Goal: Transaction & Acquisition: Purchase product/service

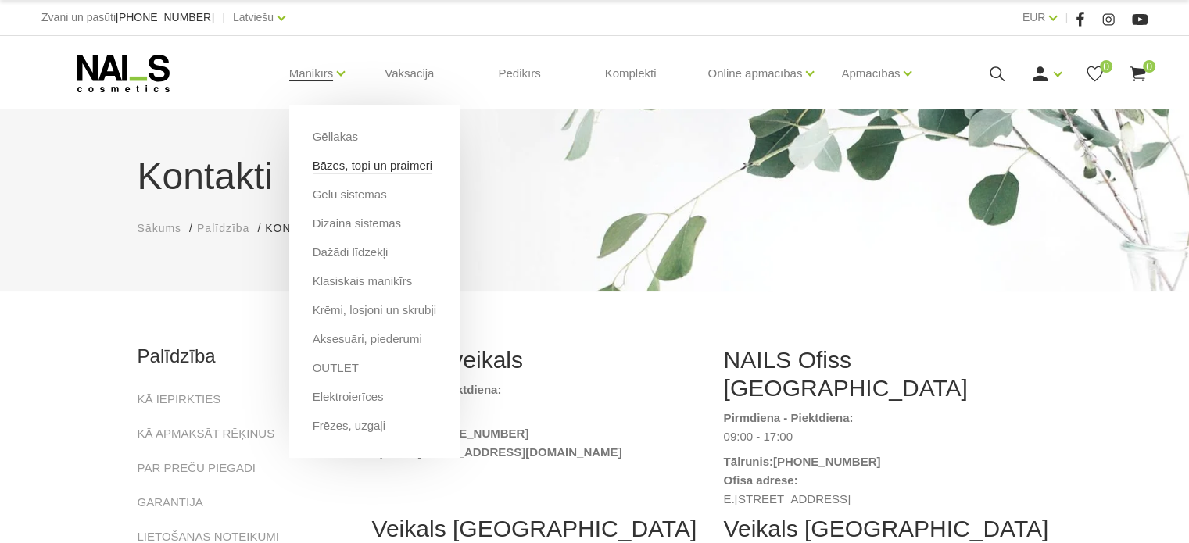
click at [360, 171] on link "Bāzes, topi un praimeri" at bounding box center [373, 165] width 120 height 17
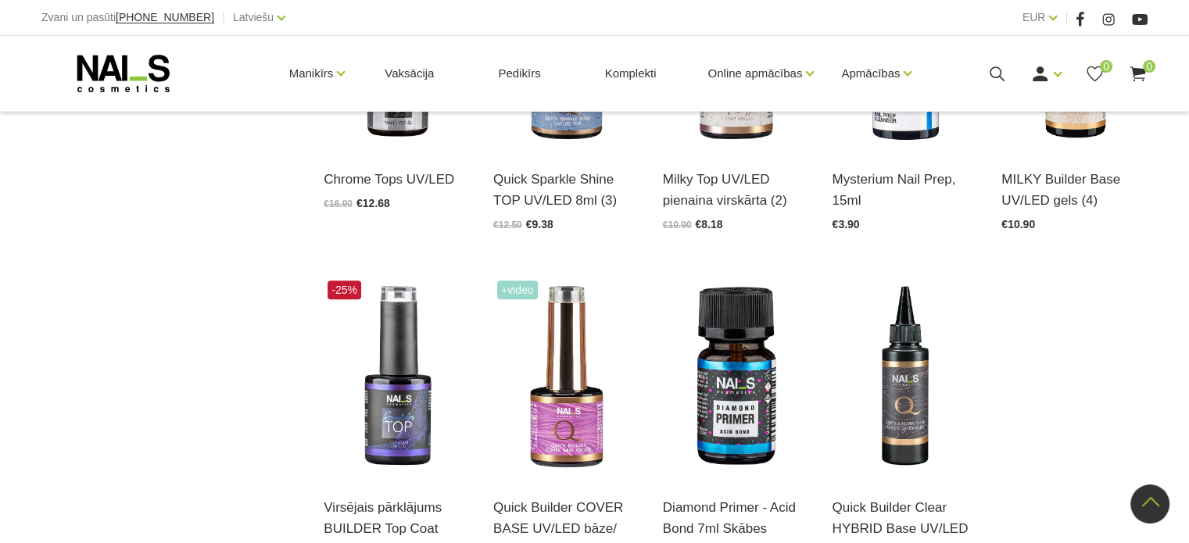
scroll to position [1642, 0]
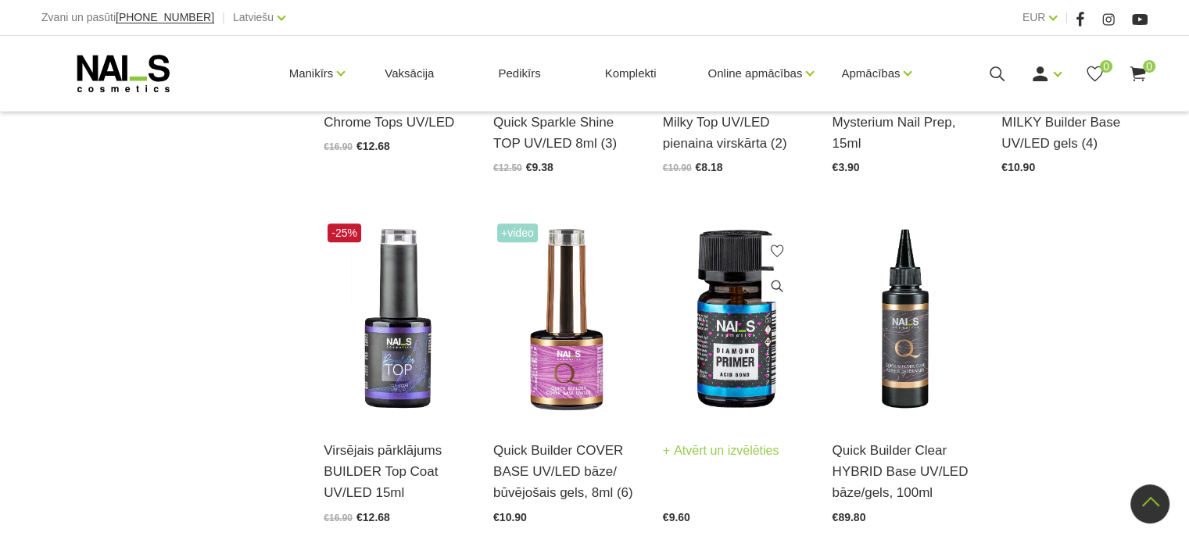
click at [755, 304] on img at bounding box center [736, 320] width 146 height 201
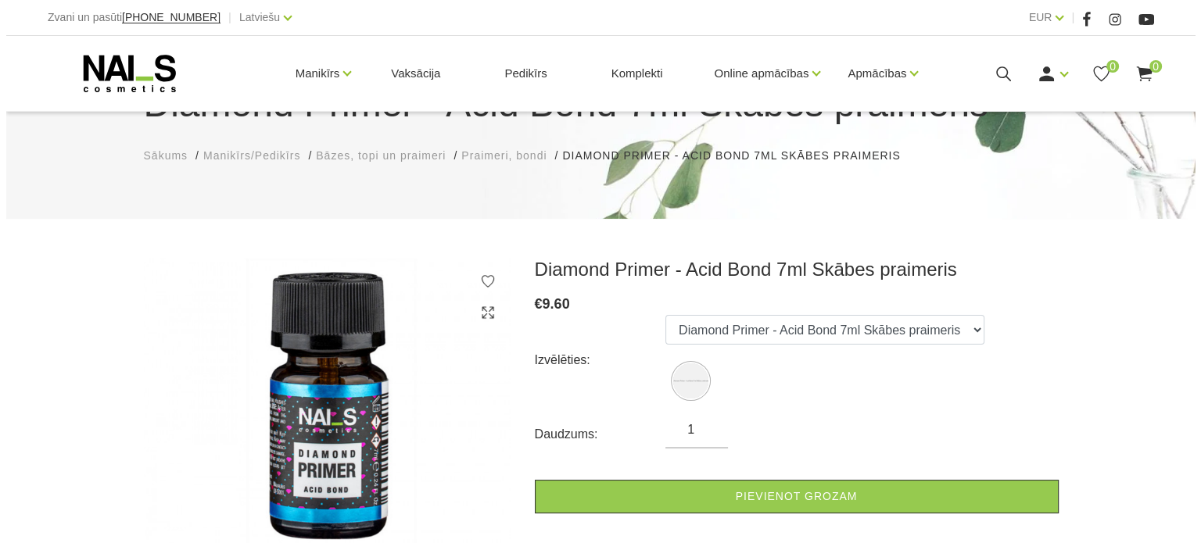
scroll to position [156, 0]
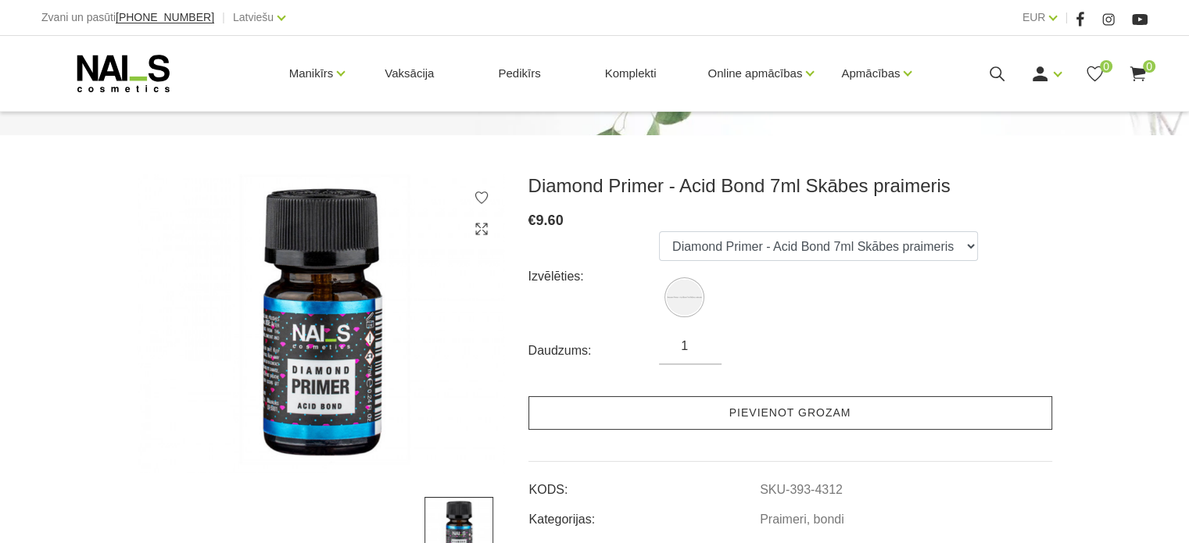
click at [795, 411] on link "Pievienot grozam" at bounding box center [790, 413] width 524 height 34
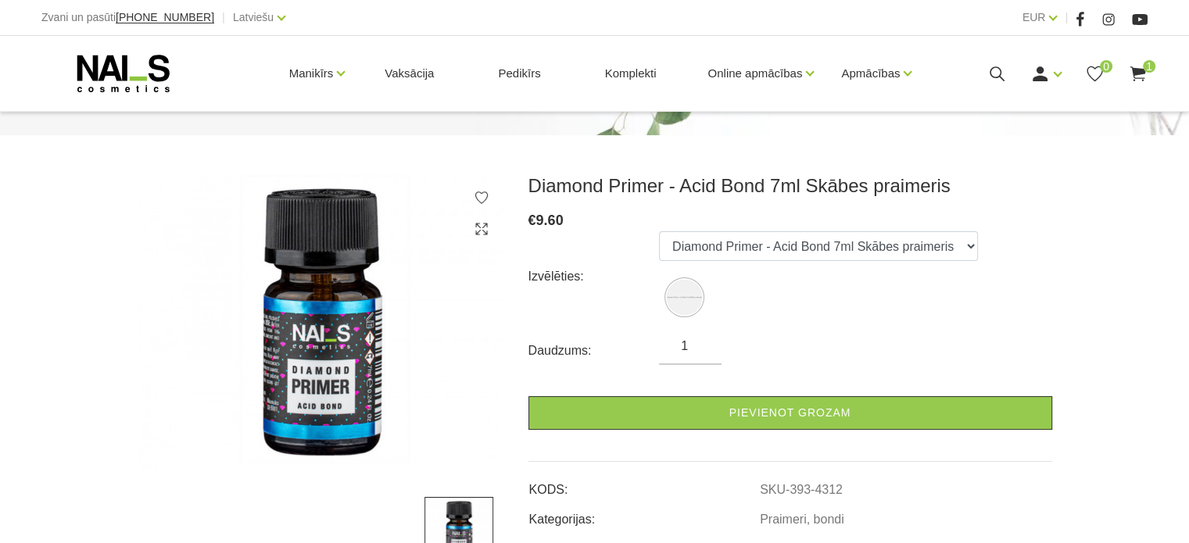
click at [1143, 73] on icon at bounding box center [1138, 74] width 20 height 20
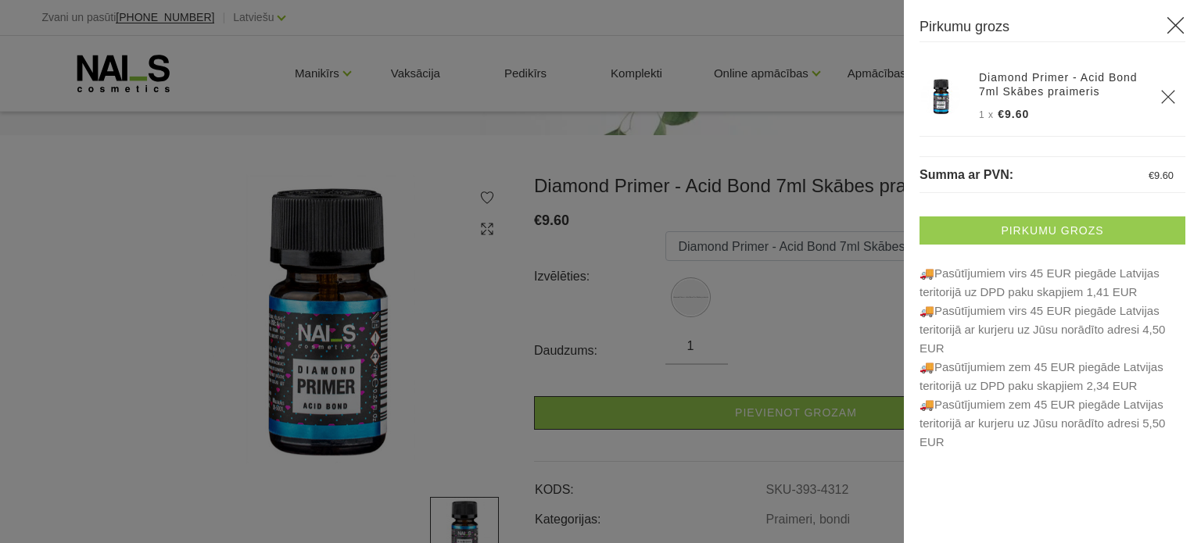
click at [1054, 229] on link "Pirkumu grozs" at bounding box center [1052, 231] width 266 height 28
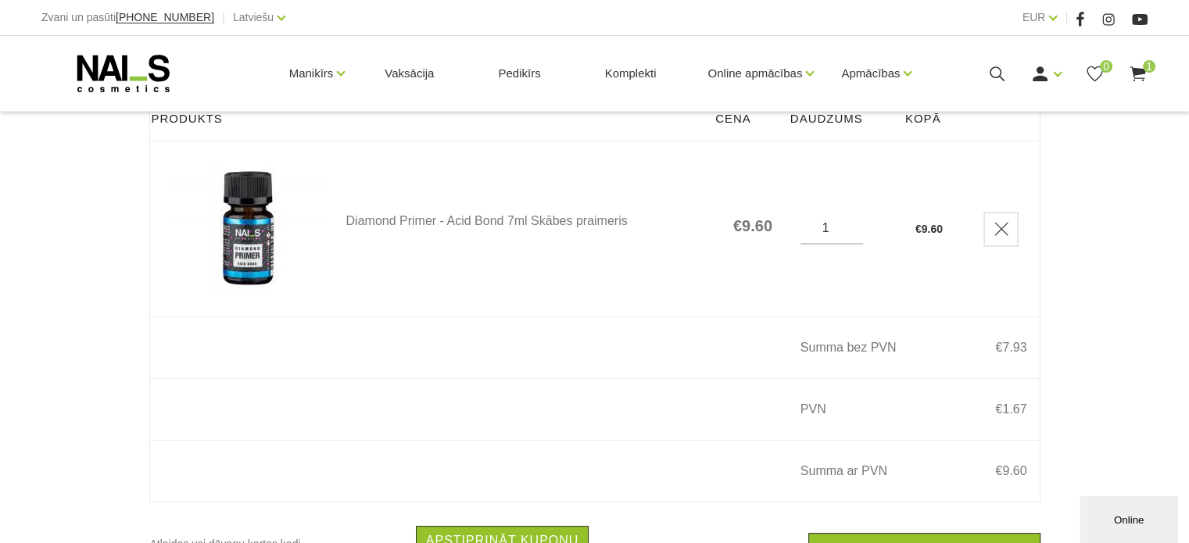
scroll to position [391, 0]
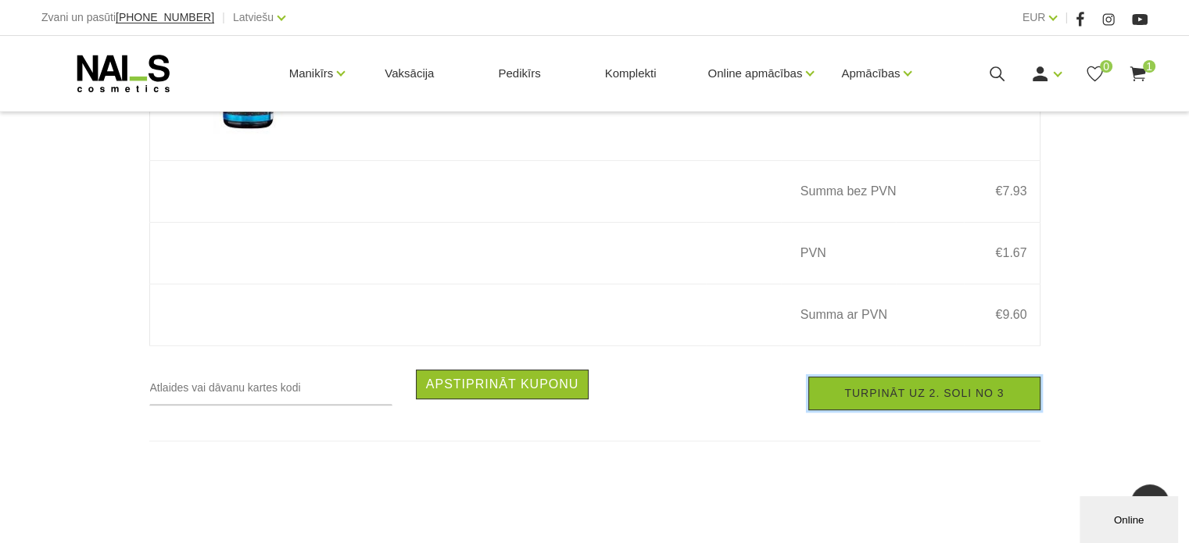
click at [929, 403] on link "Turpināt uz 2. soli no 3" at bounding box center [923, 394] width 231 height 34
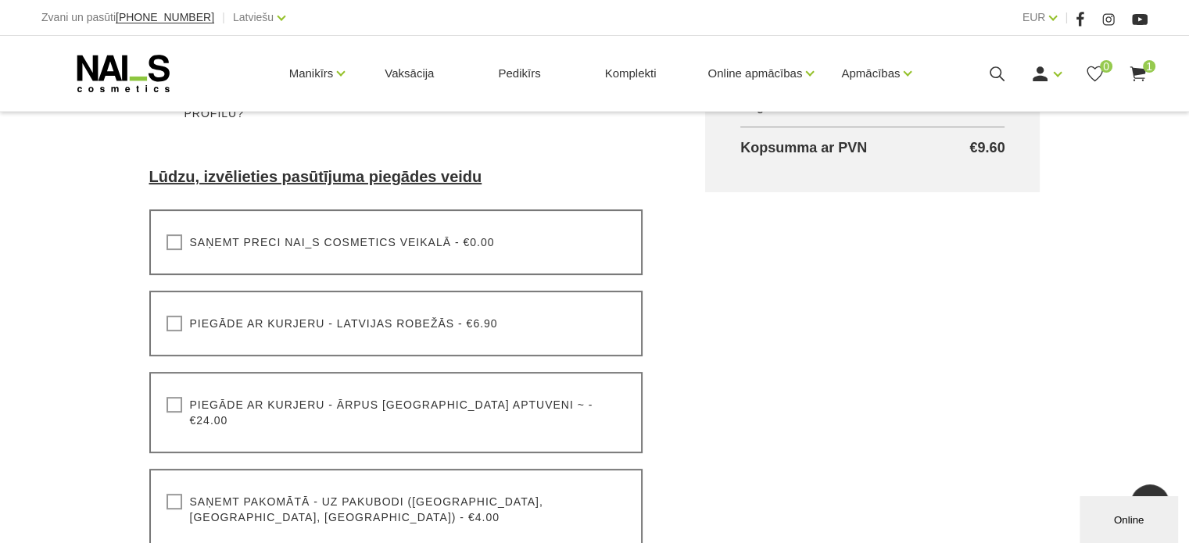
scroll to position [547, 0]
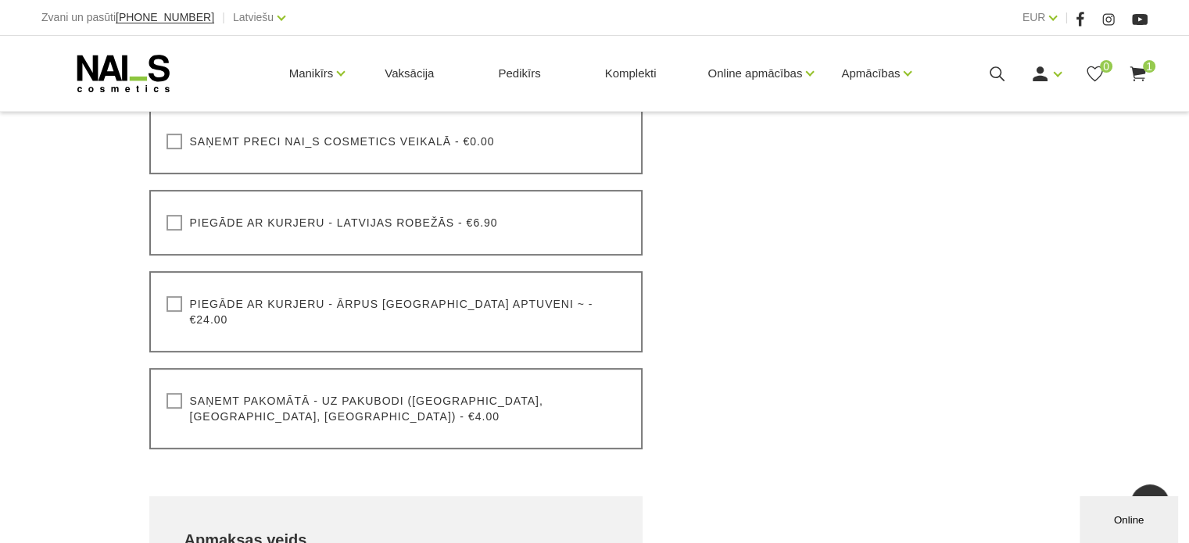
click at [169, 393] on label "Saņemt pakomātā - uz pakubodi ([GEOGRAPHIC_DATA], [GEOGRAPHIC_DATA], [GEOGRAPHI…" at bounding box center [397, 408] width 460 height 31
click at [0, 0] on input "Saņemt pakomātā - uz pakubodi ([GEOGRAPHIC_DATA], [GEOGRAPHIC_DATA], [GEOGRAPHI…" at bounding box center [0, 0] width 0 height 0
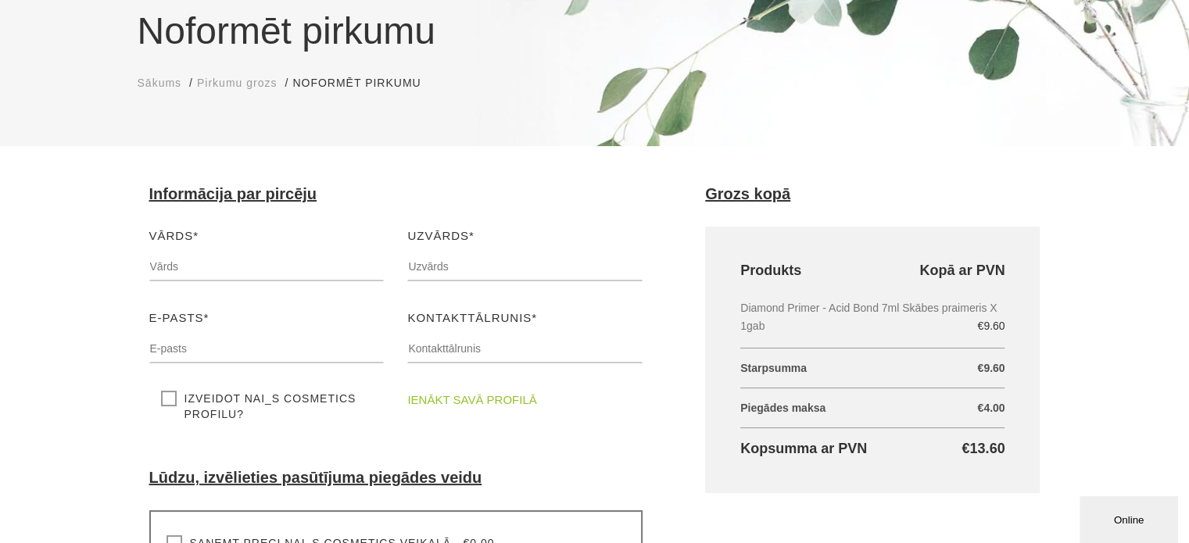
scroll to position [78, 0]
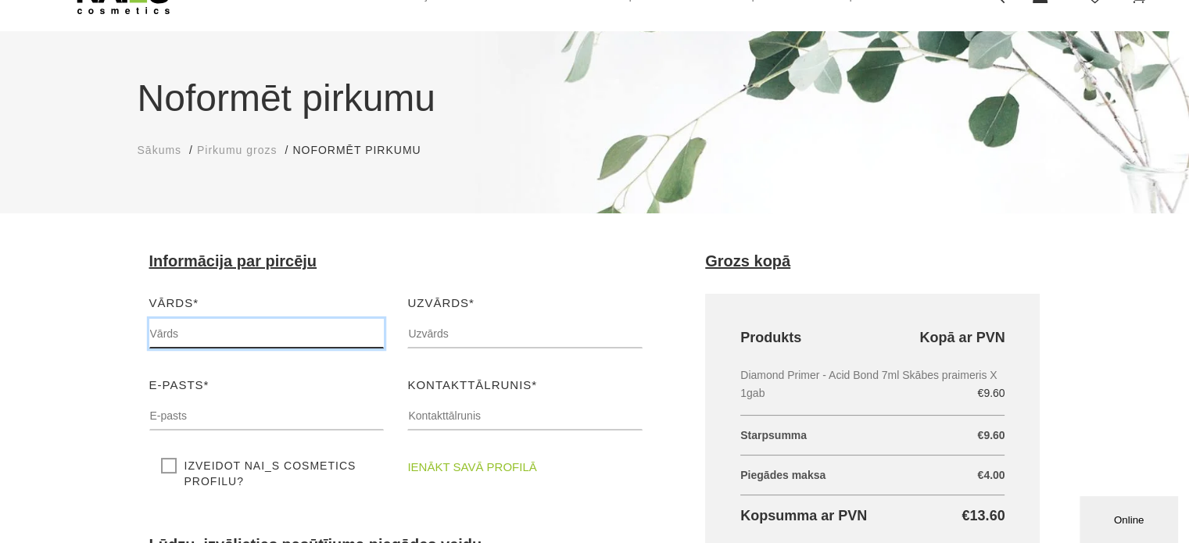
click at [224, 337] on input "text" at bounding box center [266, 334] width 235 height 30
type input "Iveta"
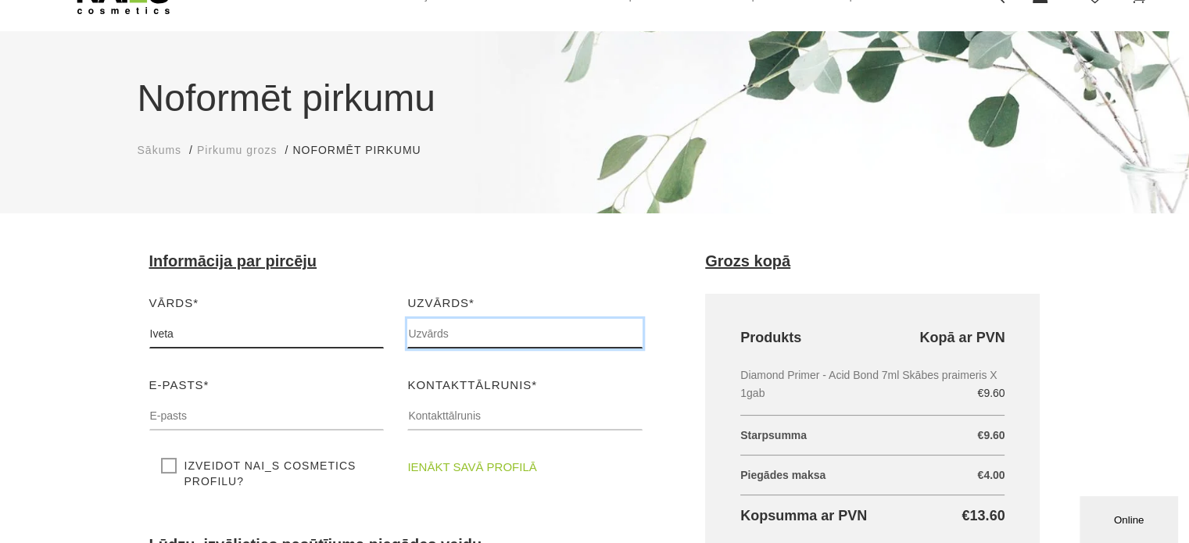
type input "Svara"
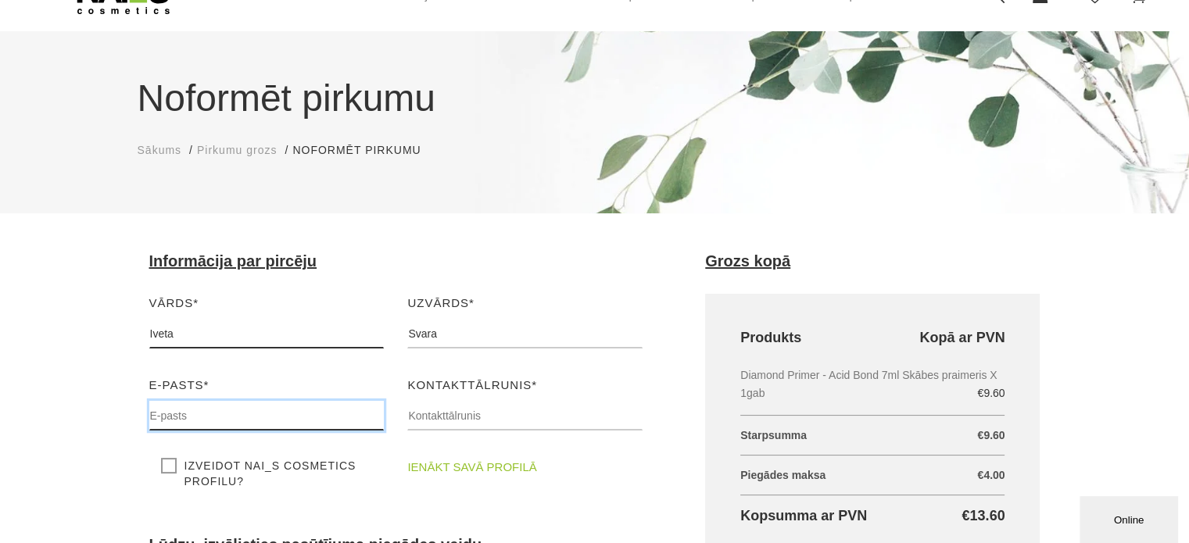
type input "[EMAIL_ADDRESS][DOMAIN_NAME]"
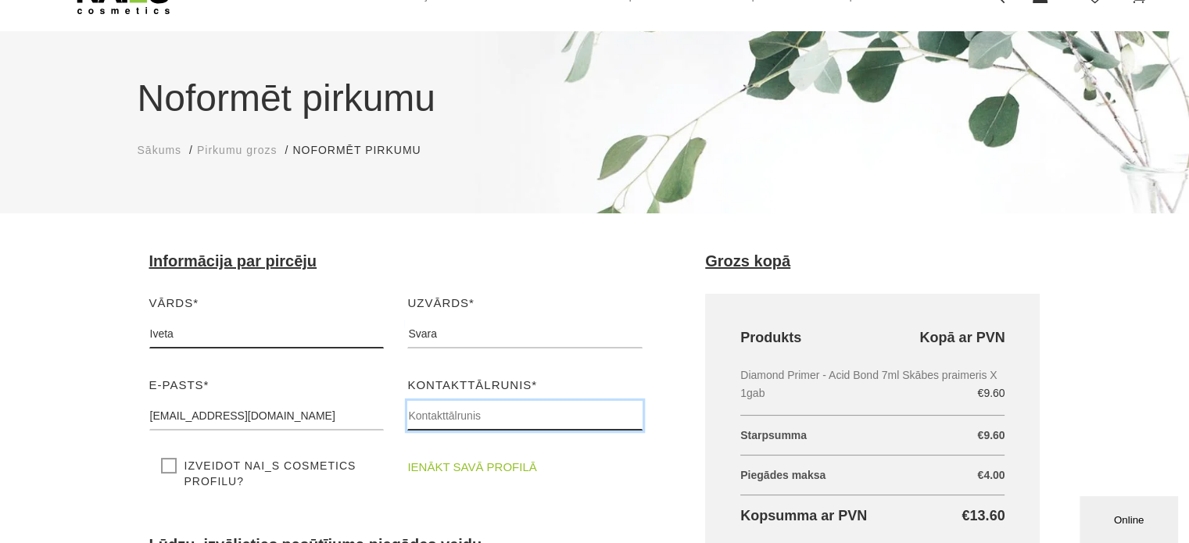
type input "28611198"
type input "Alūksne"
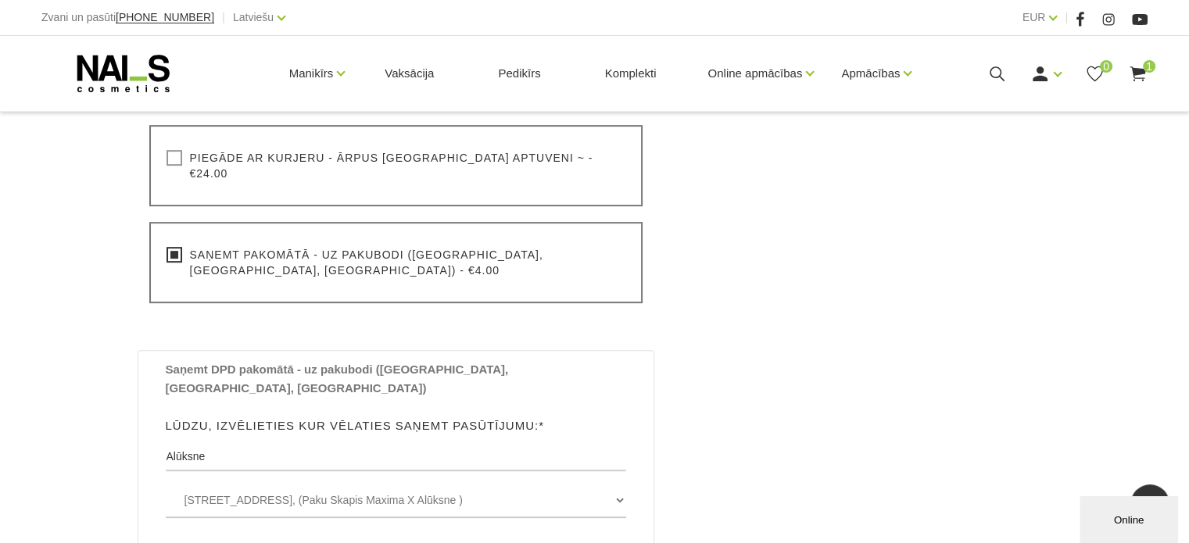
scroll to position [704, 0]
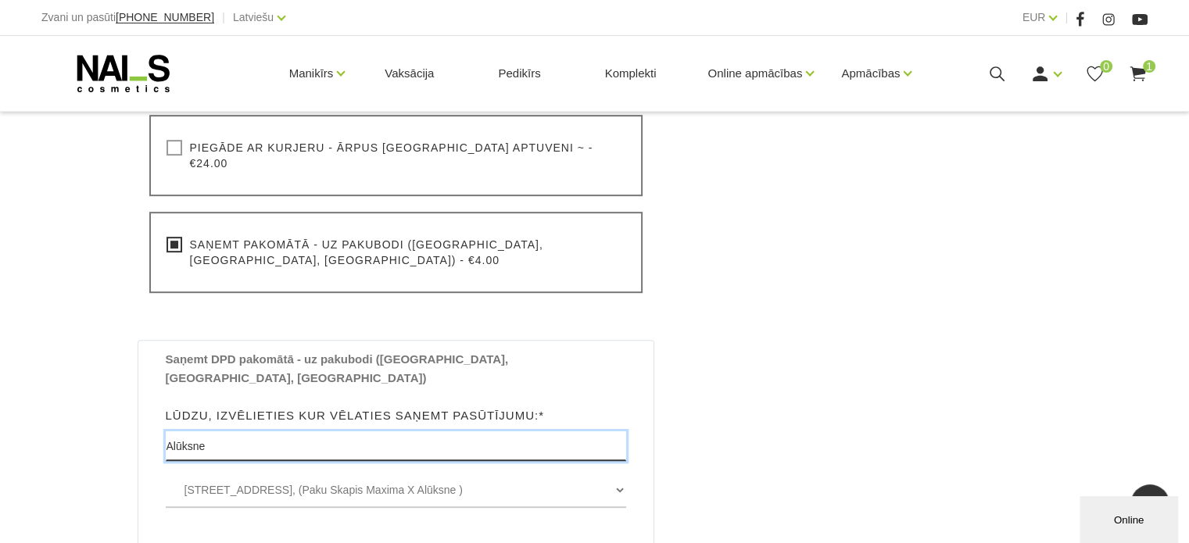
click at [246, 432] on input "Alūksne" at bounding box center [396, 447] width 461 height 30
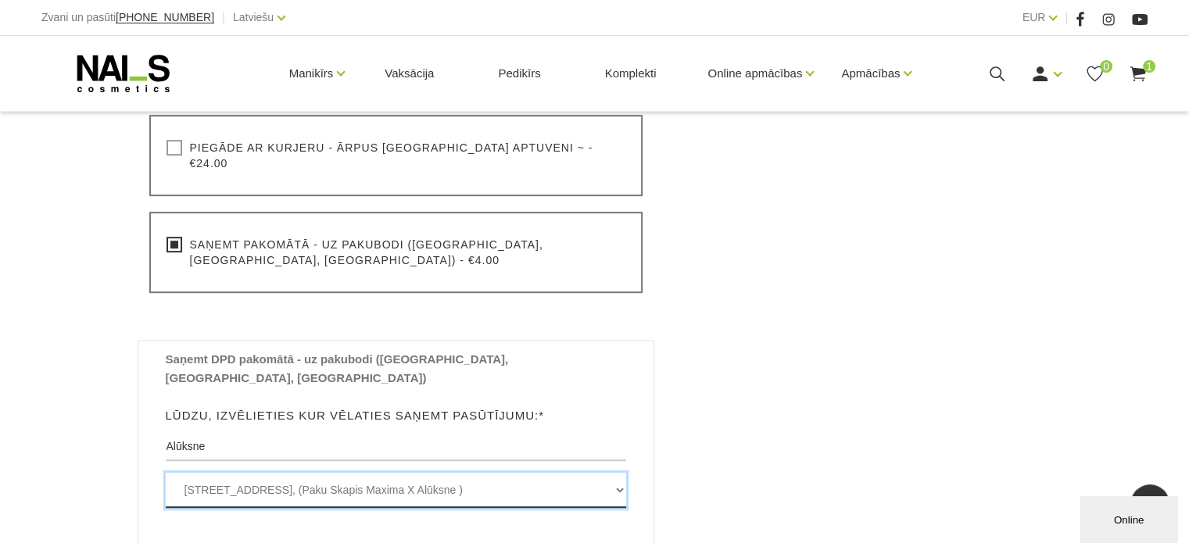
click at [181, 473] on select "[STREET_ADDRESS] , [GEOGRAPHIC_DATA], LV4301, (Paku Skapis Maxima X Alūksne ) […" at bounding box center [396, 490] width 461 height 35
click at [166, 473] on select "[STREET_ADDRESS] , [GEOGRAPHIC_DATA], LV4301, (Paku Skapis Maxima X Alūksne ) […" at bounding box center [396, 490] width 461 height 35
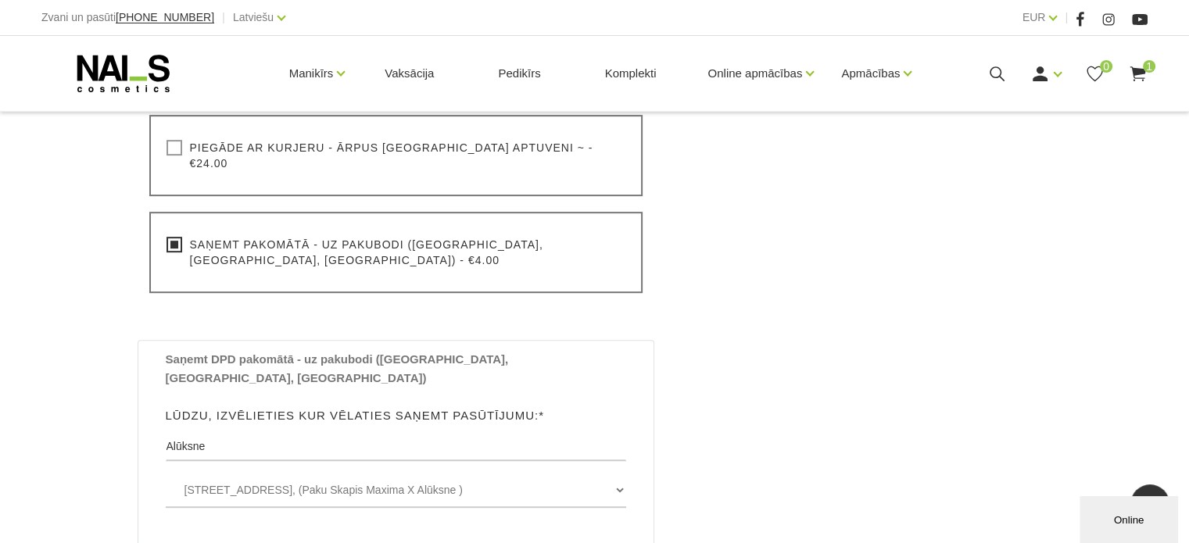
click at [758, 356] on div "Grozs kopā Produkts Kopā ar PVN Diamond Primer - Acid Bond 7ml Skābes praimeris…" at bounding box center [872, 256] width 397 height 1259
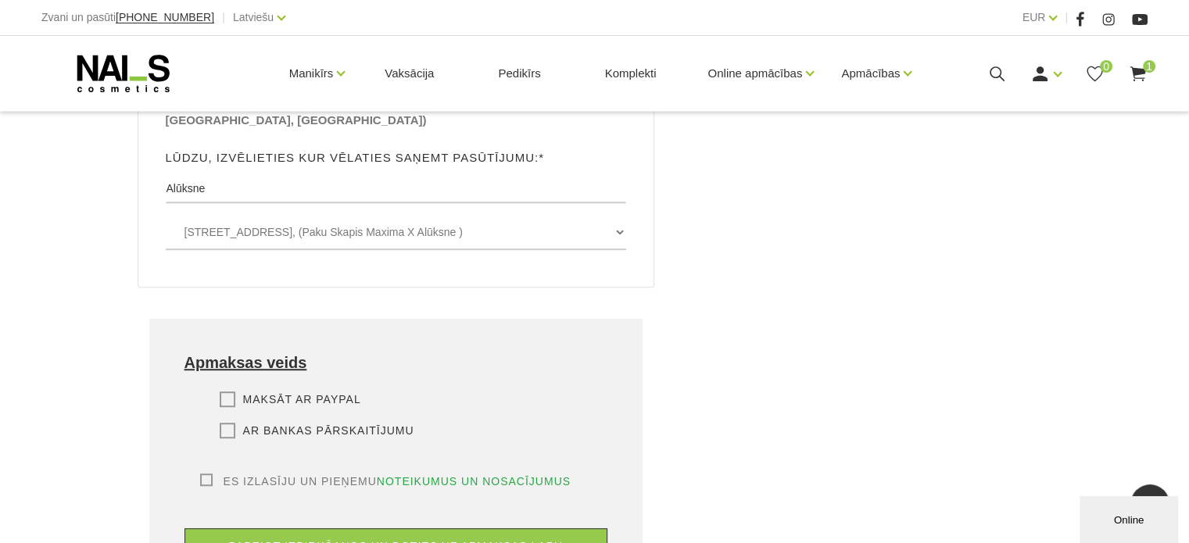
scroll to position [1016, 0]
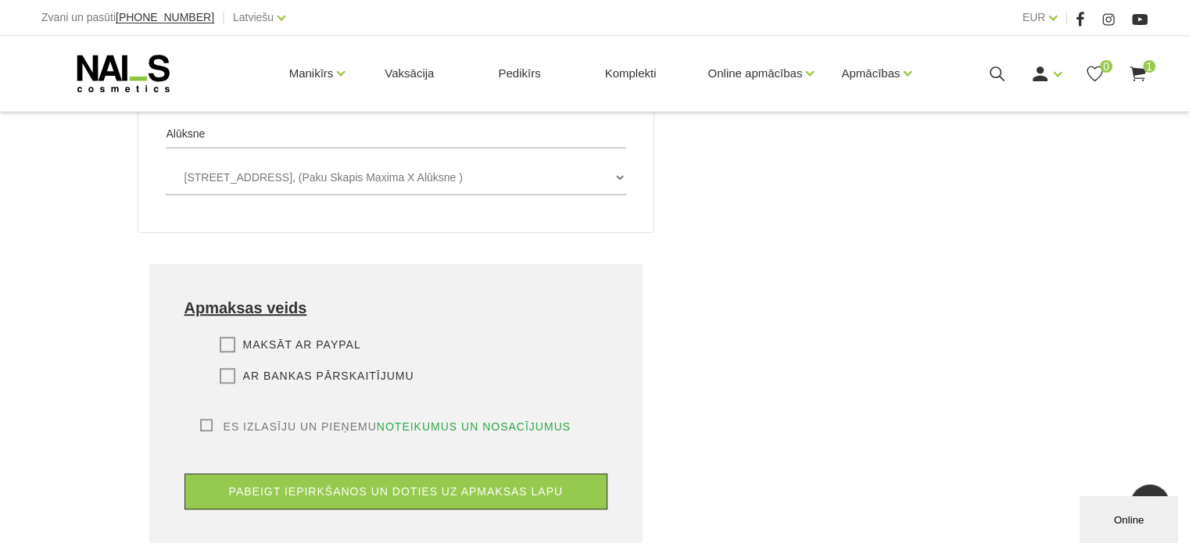
click at [228, 368] on label "Ar bankas pārskaitījumu" at bounding box center [317, 376] width 195 height 16
click at [0, 0] on input "Ar bankas pārskaitījumu" at bounding box center [0, 0] width 0 height 0
click at [206, 419] on label "Es izlasīju un pieņemu noteikumus un nosacījumus" at bounding box center [385, 427] width 371 height 16
click at [0, 0] on input "Es izlasīju un pieņemu noteikumus un nosacījumus" at bounding box center [0, 0] width 0 height 0
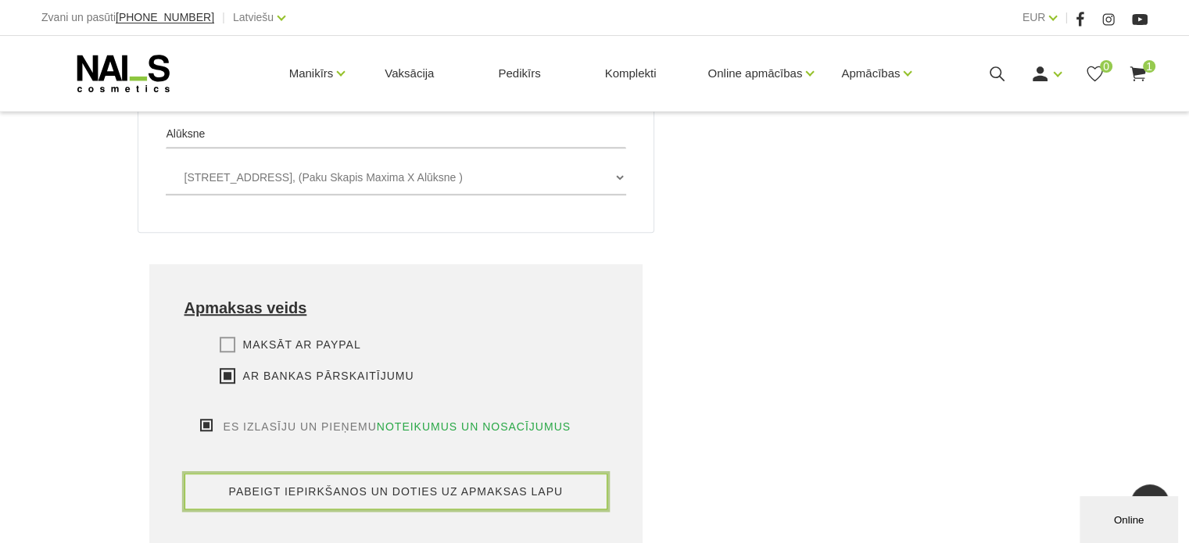
click at [385, 474] on button "pabeigt iepirkšanos un doties uz apmaksas lapu" at bounding box center [397, 492] width 424 height 36
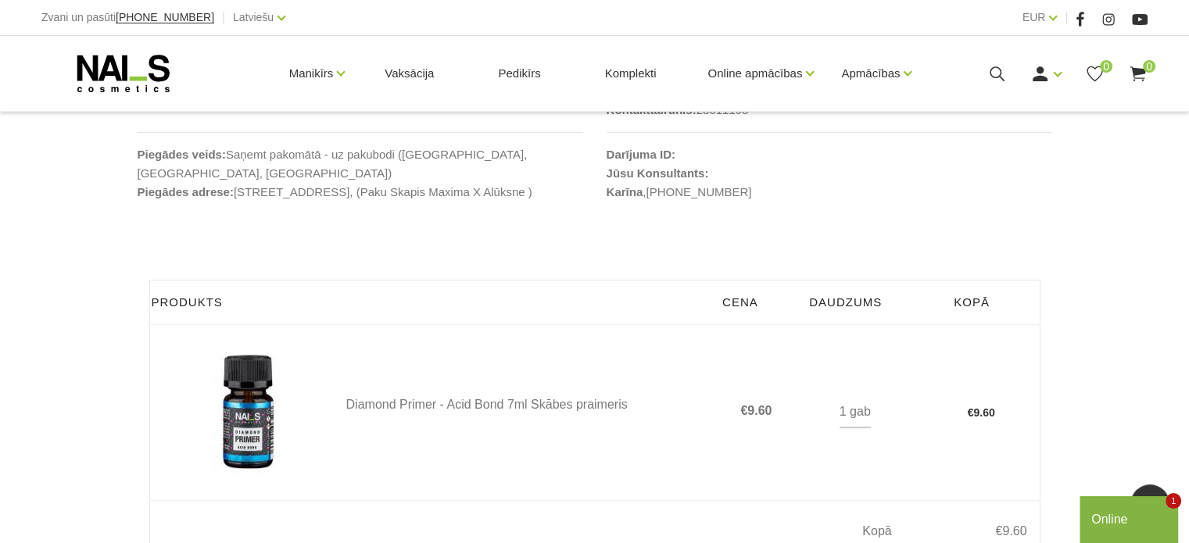
scroll to position [66, 0]
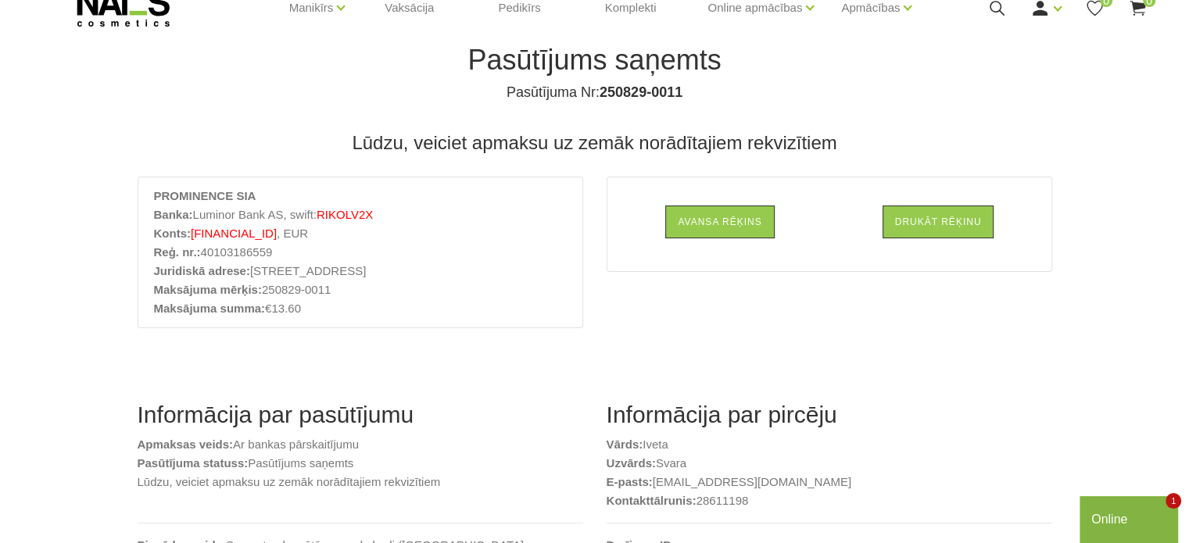
click at [65, 342] on div "Pasūtījums saņemts Pasūtījuma Nr: 250829-0011 Lūdzu, veiciet apmaksu uz zemāk n…" at bounding box center [594, 549] width 1189 height 1230
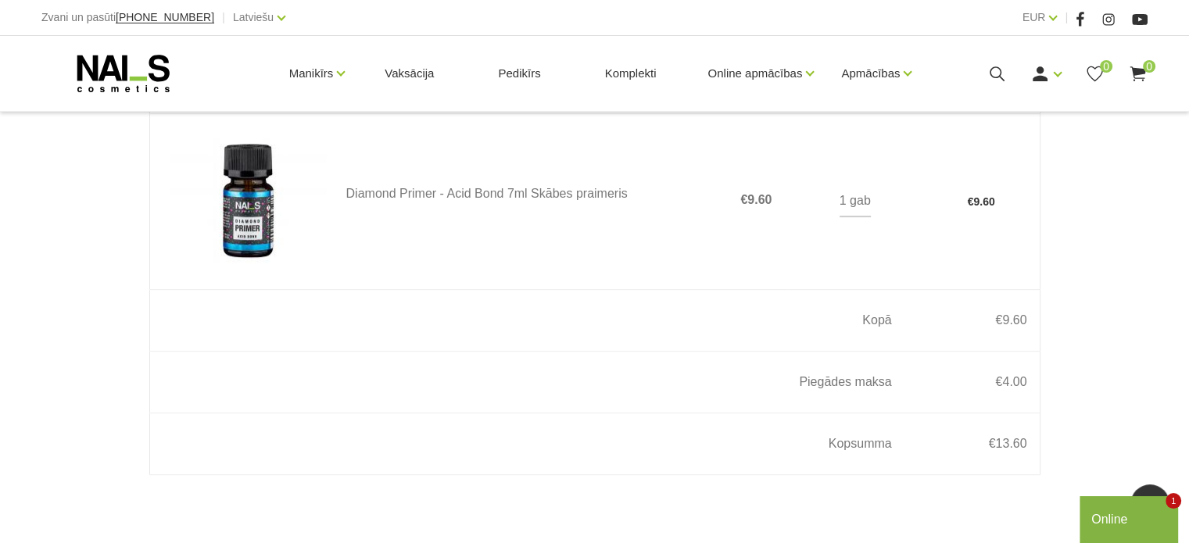
scroll to position [535, 0]
